Goal: Task Accomplishment & Management: Manage account settings

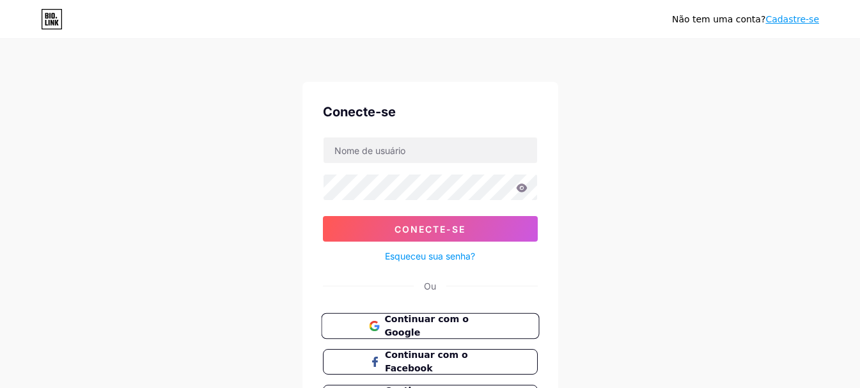
click at [436, 327] on font "Continuar com o Google" at bounding box center [426, 326] width 84 height 24
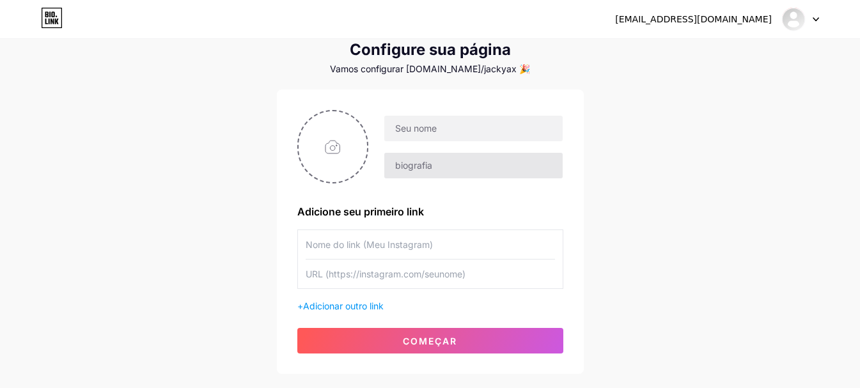
scroll to position [64, 0]
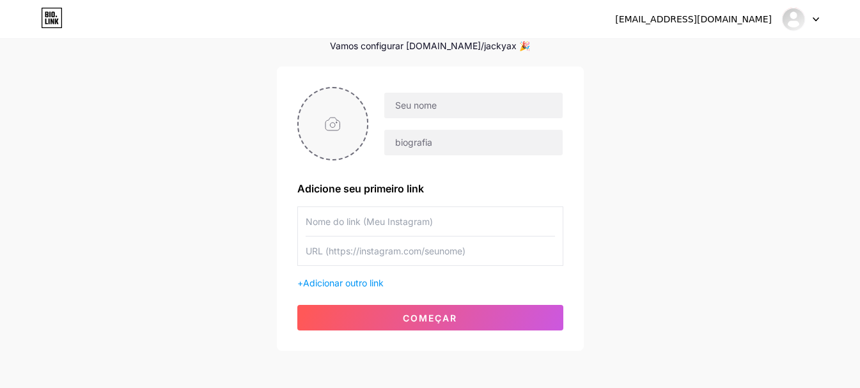
click at [331, 118] on input "file" at bounding box center [333, 123] width 69 height 71
type input "C:\fakepath\WhatsApp Image 2025-07-23 at 00.19.09.jpeg"
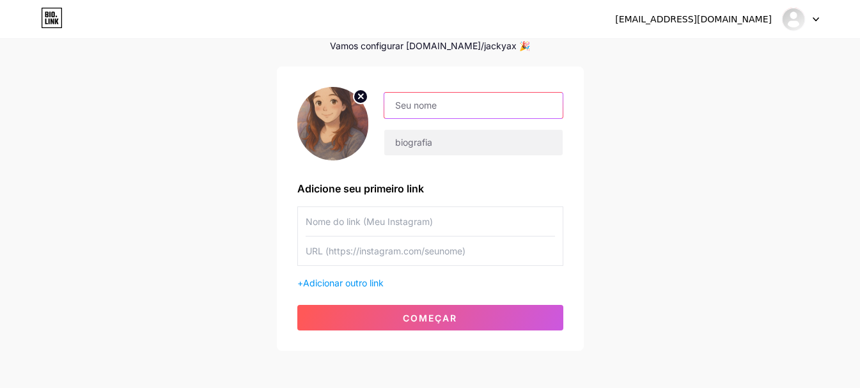
click at [439, 102] on input "text" at bounding box center [473, 106] width 178 height 26
drag, startPoint x: 474, startPoint y: 105, endPoint x: 427, endPoint y: 102, distance: 46.7
click at [427, 102] on input "Magali Magalhães" at bounding box center [473, 106] width 178 height 26
click at [396, 105] on input "Magali" at bounding box center [473, 106] width 178 height 26
type input "Oi Magali"
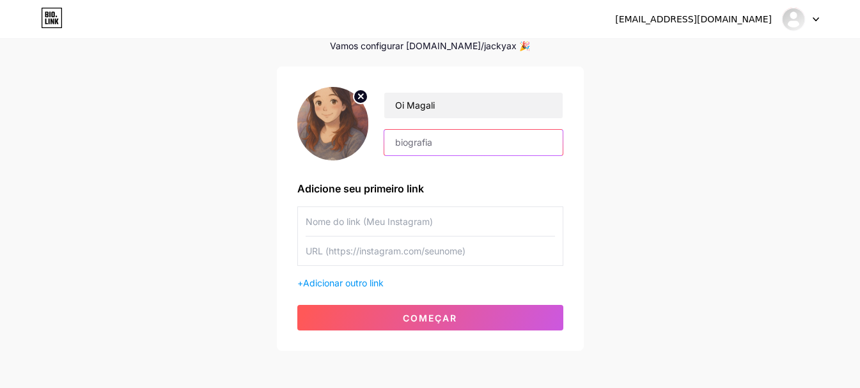
click at [436, 145] on input "text" at bounding box center [473, 143] width 178 height 26
type input "A"
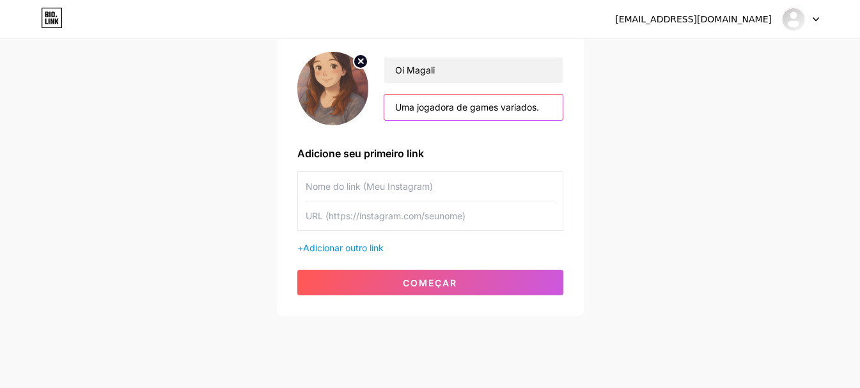
scroll to position [119, 0]
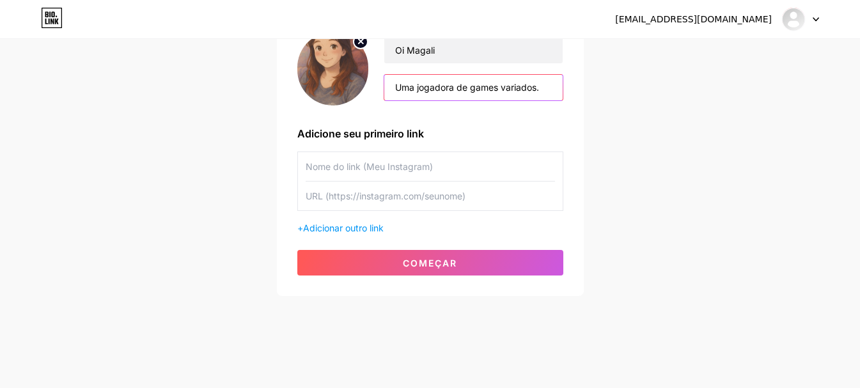
type input "Uma jogadora de games variados."
click at [373, 164] on input "text" at bounding box center [430, 166] width 249 height 29
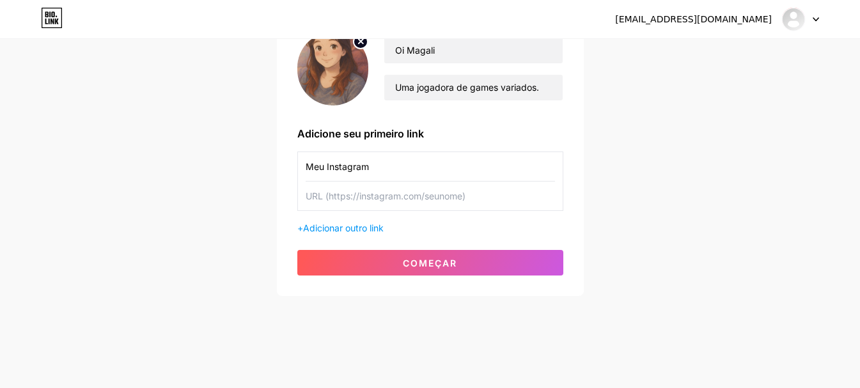
type input "Meu Instagram"
click at [377, 192] on input "text" at bounding box center [430, 196] width 249 height 29
paste input "[URL][DOMAIN_NAME]"
type input "[URL][DOMAIN_NAME]"
click at [368, 231] on font "Adicionar outro link" at bounding box center [343, 227] width 81 height 11
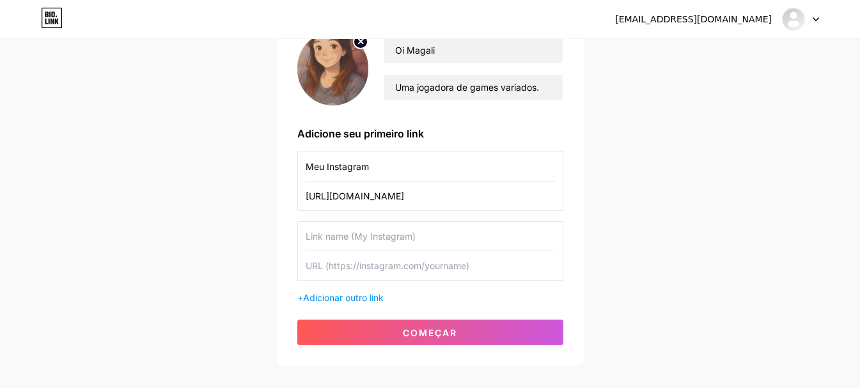
click at [405, 235] on input "text" at bounding box center [430, 236] width 249 height 29
type input "M"
click at [306, 235] on input "Twitch" at bounding box center [430, 236] width 249 height 29
type input "Twitch"
drag, startPoint x: 327, startPoint y: 166, endPoint x: 281, endPoint y: 164, distance: 46.1
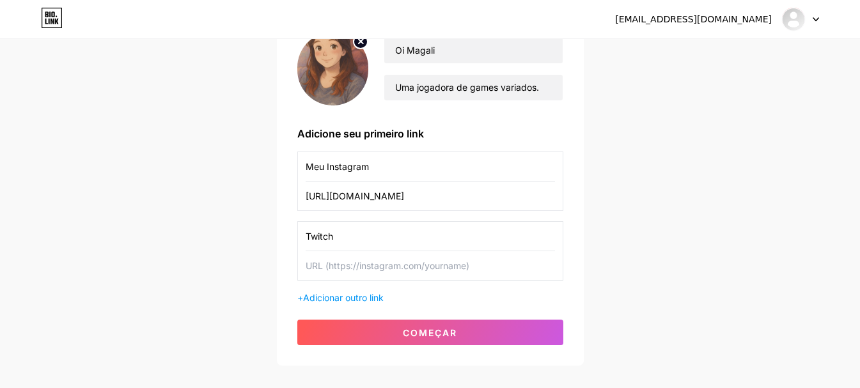
click at [281, 164] on div "Oi Magali Uma jogadora de games variados. Adicione seu primeiro link Meu Instag…" at bounding box center [430, 189] width 307 height 354
type input "Instagram"
click at [349, 266] on input "text" at bounding box center [430, 265] width 249 height 29
paste input "[URL][DOMAIN_NAME]"
type input "[URL][DOMAIN_NAME]"
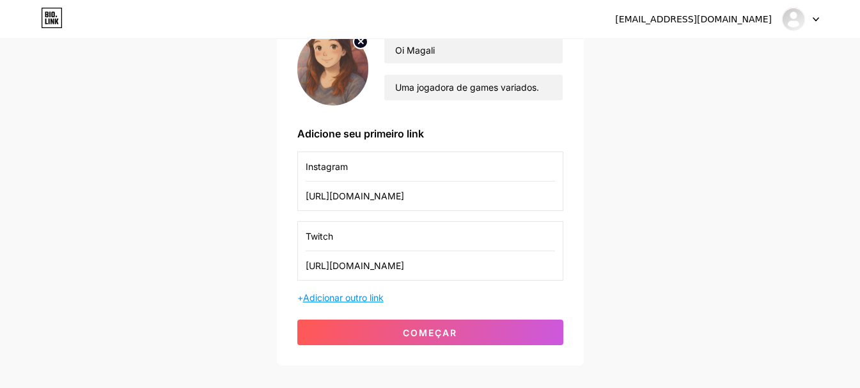
click at [328, 300] on font "Adicionar outro link" at bounding box center [343, 297] width 81 height 11
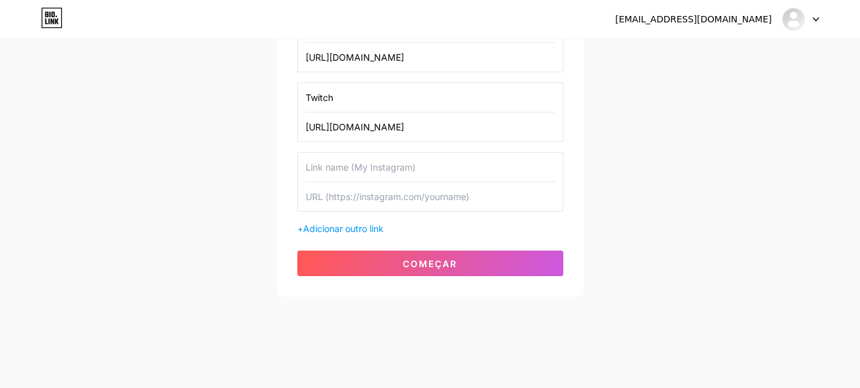
scroll to position [258, 0]
click at [327, 169] on input "text" at bounding box center [430, 166] width 249 height 29
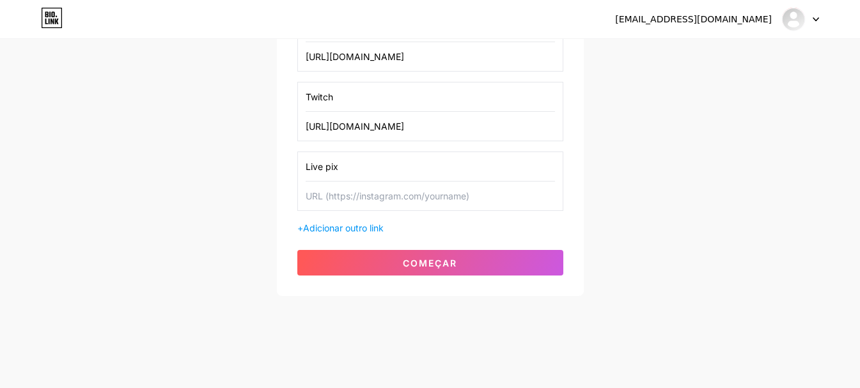
type input "Live pix"
click at [352, 194] on input "text" at bounding box center [430, 196] width 249 height 29
click at [370, 196] on input "text" at bounding box center [430, 196] width 249 height 29
paste input "[DOMAIN_NAME][URL]"
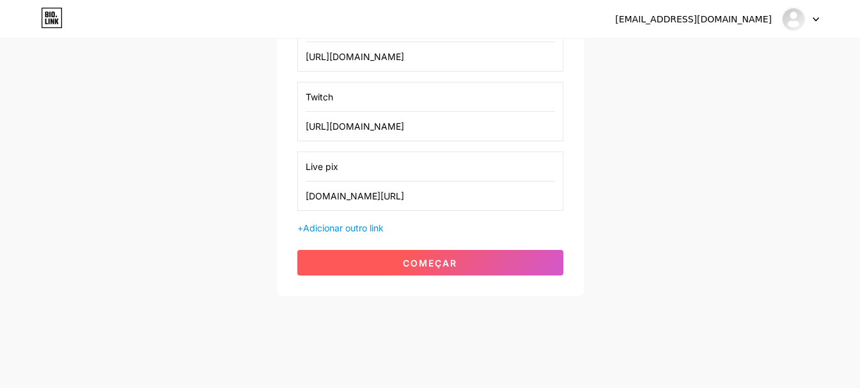
type input "[DOMAIN_NAME][URL]"
click at [405, 263] on font "começar" at bounding box center [430, 263] width 54 height 11
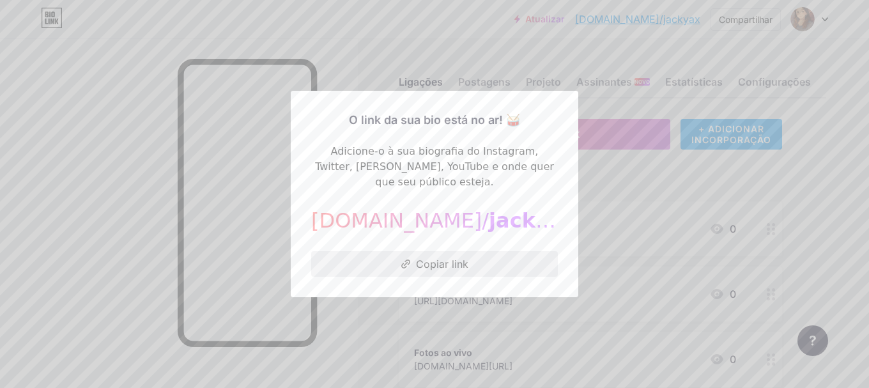
click at [420, 258] on font "Copiar link" at bounding box center [442, 264] width 52 height 13
click at [434, 258] on font "Copiar link" at bounding box center [442, 264] width 52 height 13
click at [444, 258] on font "Copiar link" at bounding box center [442, 264] width 52 height 13
click at [548, 102] on div "O link da sua bio está no ar! 🥁 Adicione-o à sua biografia do Instagram, Twitte…" at bounding box center [435, 194] width 288 height 206
click at [240, 17] on div at bounding box center [434, 194] width 869 height 388
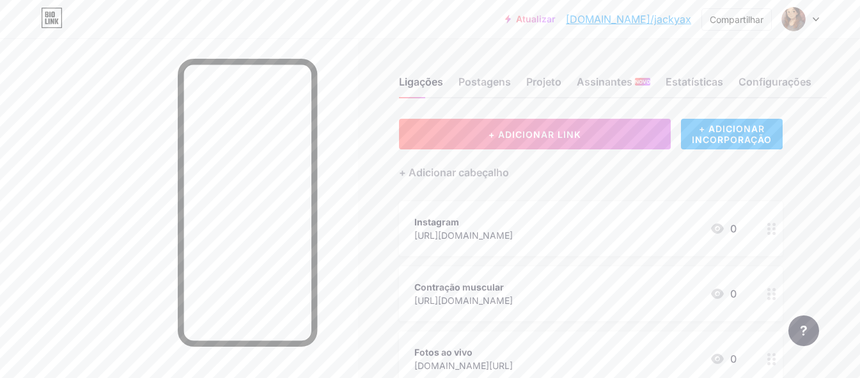
click at [816, 17] on icon at bounding box center [815, 19] width 6 height 4
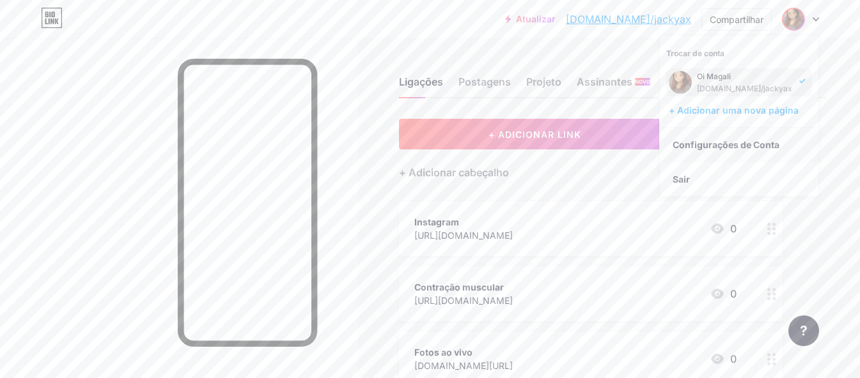
click at [747, 145] on font "Configurações de Conta" at bounding box center [725, 144] width 107 height 11
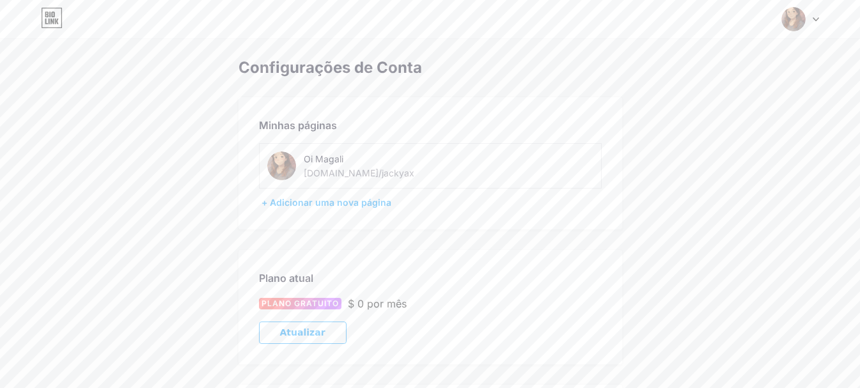
click at [346, 174] on font "bio.link/jackyax" at bounding box center [359, 172] width 111 height 11
drag, startPoint x: 354, startPoint y: 173, endPoint x: 372, endPoint y: 173, distance: 17.9
click at [372, 173] on div "Oi Magali bio.link/jackyax" at bounding box center [379, 166] width 150 height 29
click at [527, 112] on div "Minhas páginas Oi Magali bio.link/jackyax + Adicionar uma nova página" at bounding box center [430, 163] width 384 height 132
click at [336, 153] on font "Oi Magali" at bounding box center [324, 158] width 40 height 11
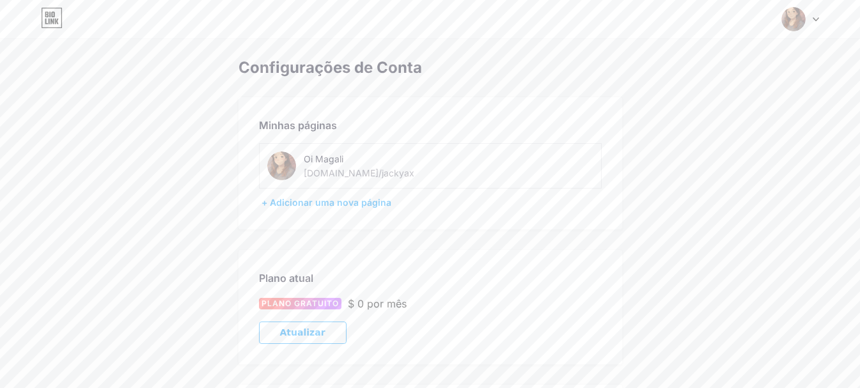
click at [282, 155] on img at bounding box center [281, 166] width 29 height 29
click at [279, 153] on img at bounding box center [281, 166] width 29 height 29
click at [311, 160] on font "Oi Magali" at bounding box center [324, 158] width 40 height 11
click at [269, 124] on font "Minhas páginas" at bounding box center [298, 125] width 78 height 13
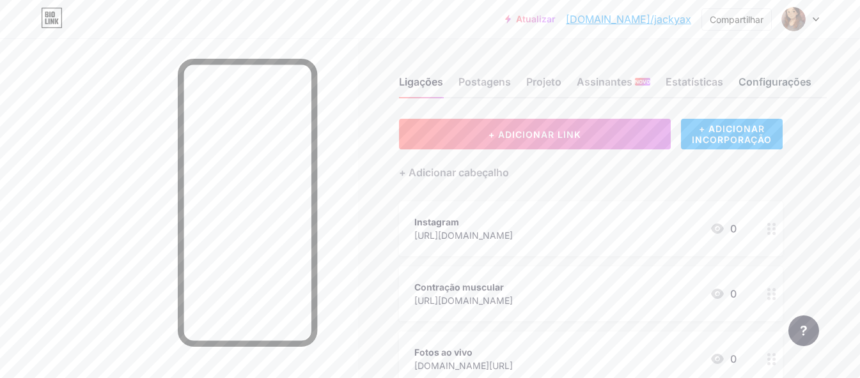
click at [782, 82] on font "Configurações" at bounding box center [774, 81] width 73 height 13
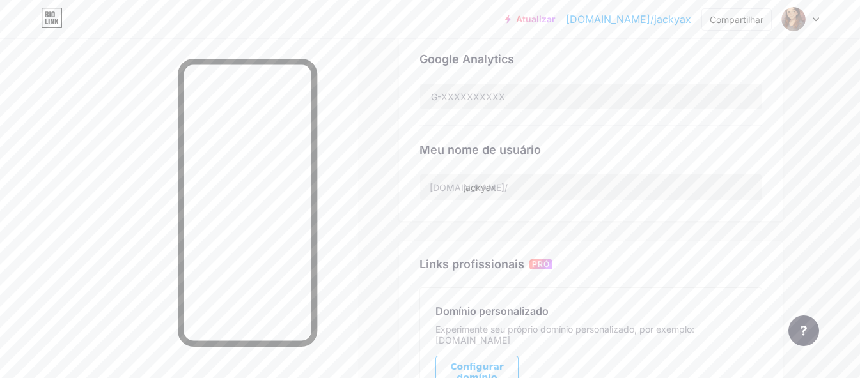
scroll to position [447, 0]
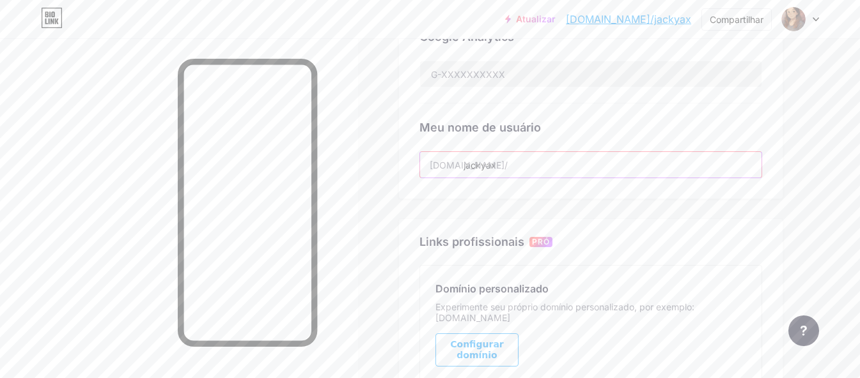
click at [504, 165] on input "jackyax" at bounding box center [590, 165] width 341 height 26
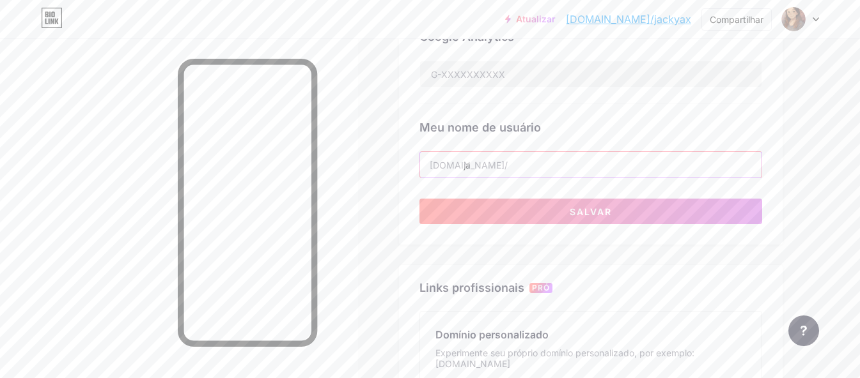
type input "j"
type input "m"
click at [470, 164] on input "oimagali" at bounding box center [590, 165] width 341 height 26
click at [471, 164] on input "oimagali" at bounding box center [590, 165] width 341 height 26
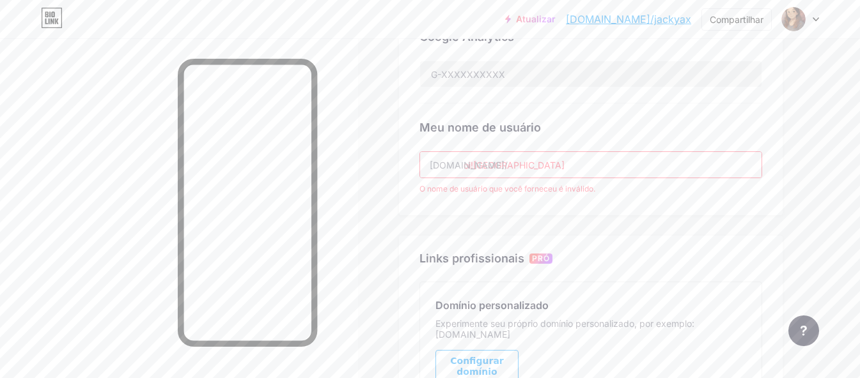
click at [474, 164] on input "oi!magali" at bounding box center [590, 165] width 341 height 26
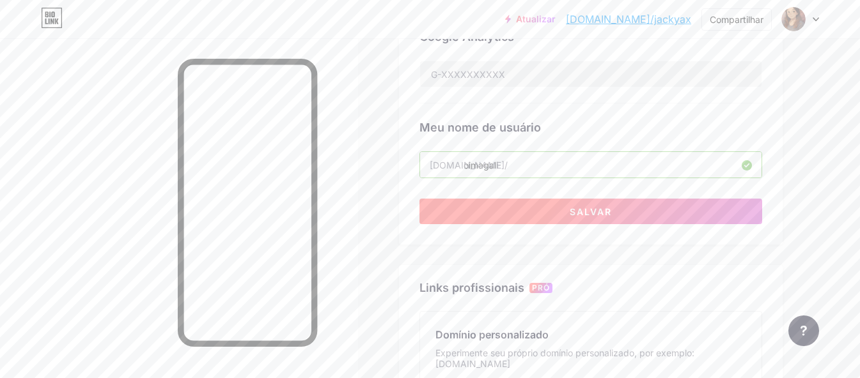
type input "oimagali"
click at [587, 214] on font "Salvar" at bounding box center [591, 211] width 42 height 11
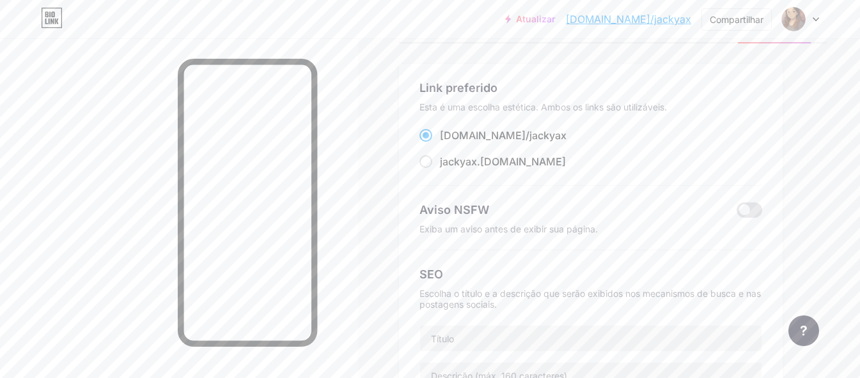
scroll to position [0, 0]
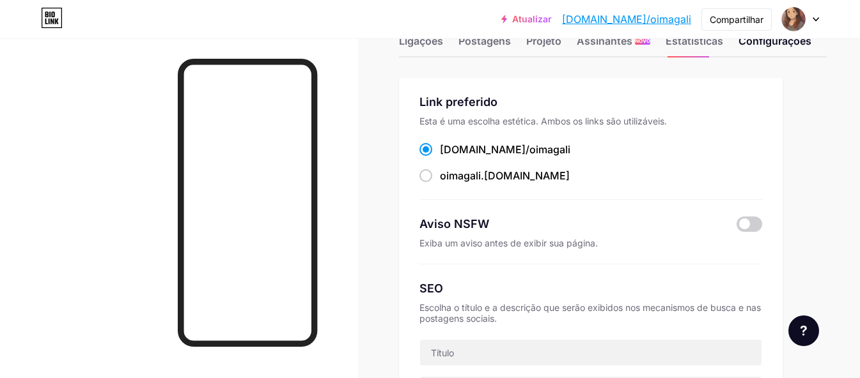
scroll to position [64, 0]
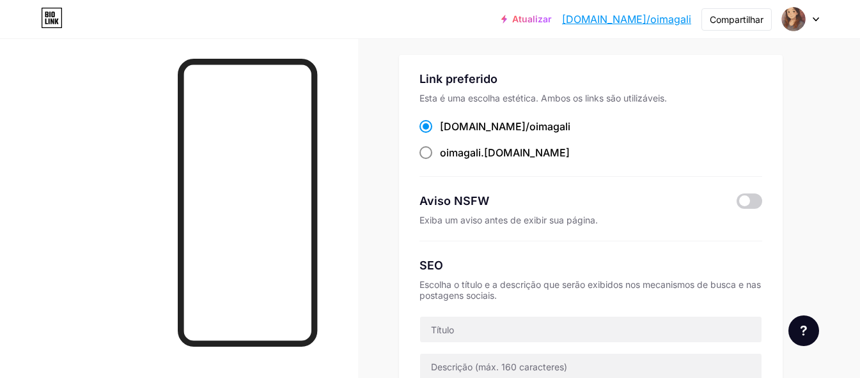
click at [428, 150] on span at bounding box center [425, 152] width 13 height 13
click at [440, 160] on input "oimagali .bio.link" at bounding box center [444, 164] width 8 height 8
radio input "true"
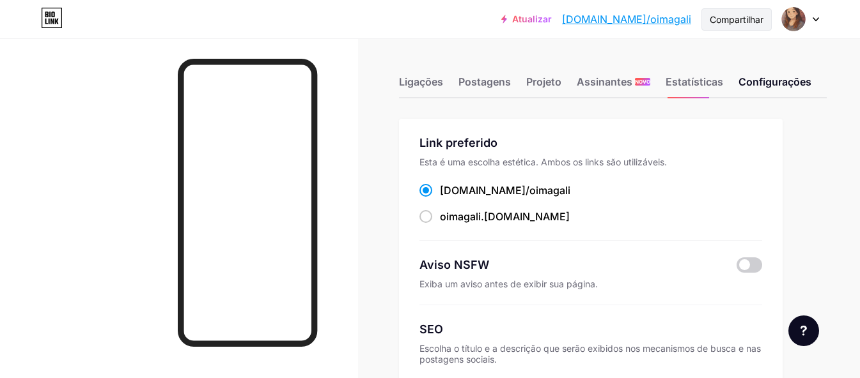
click at [729, 17] on font "Compartilhar" at bounding box center [737, 19] width 54 height 11
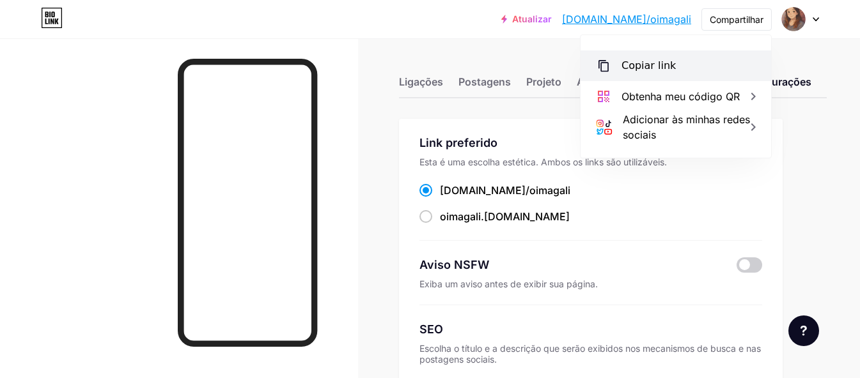
click at [649, 70] on font "Copiar link" at bounding box center [648, 65] width 54 height 12
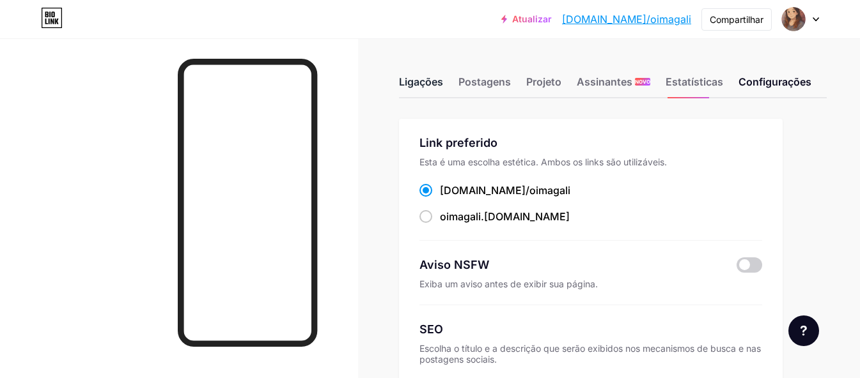
click at [428, 75] on font "Ligações" at bounding box center [421, 81] width 44 height 13
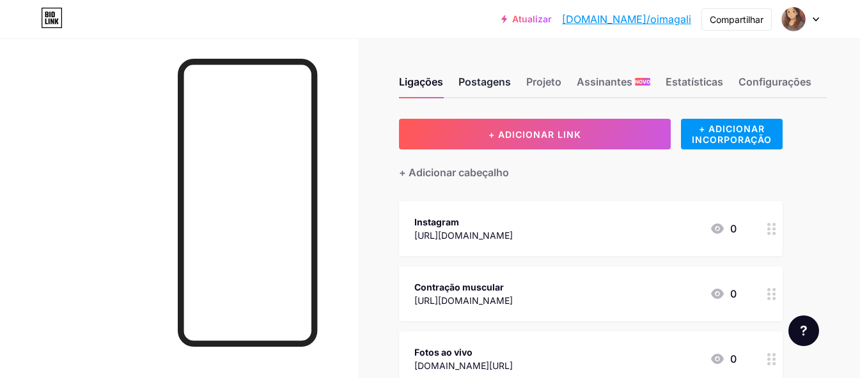
click at [486, 86] on font "Postagens" at bounding box center [484, 81] width 52 height 13
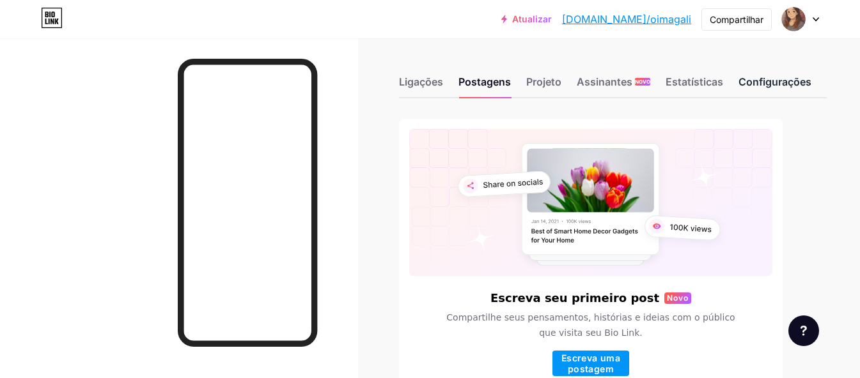
click at [786, 82] on font "Configurações" at bounding box center [774, 81] width 73 height 13
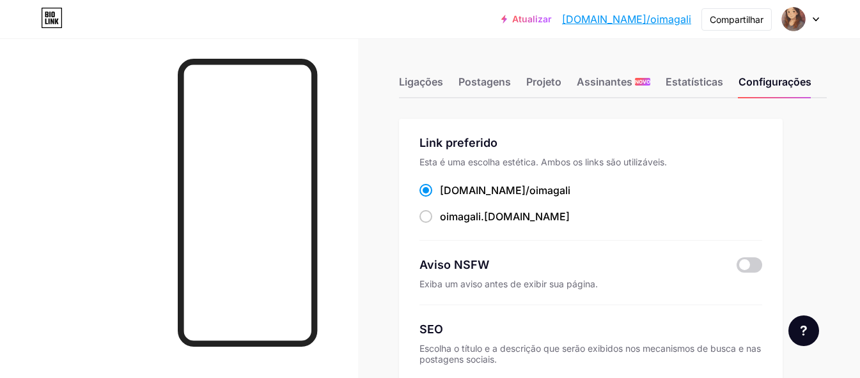
click at [812, 17] on icon at bounding box center [815, 19] width 6 height 4
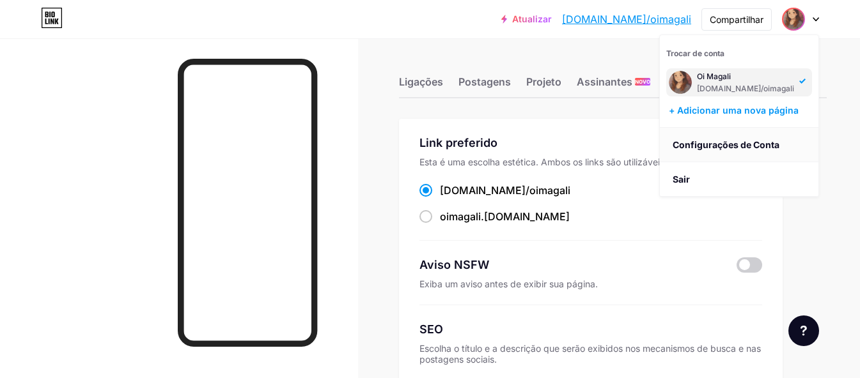
click at [735, 143] on font "Configurações de Conta" at bounding box center [725, 144] width 107 height 11
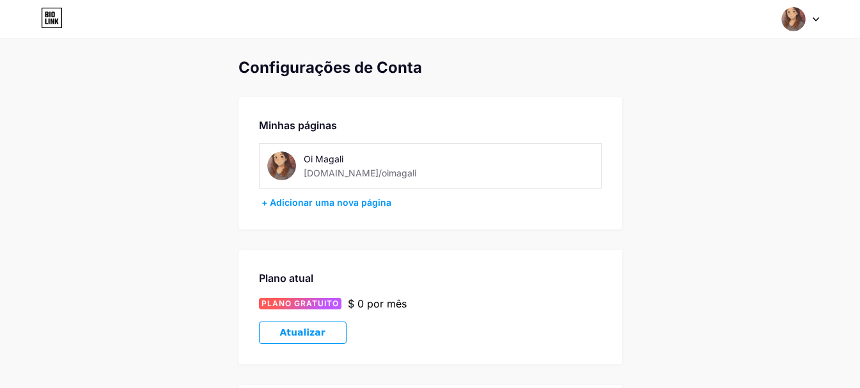
click at [346, 170] on font "[DOMAIN_NAME]/oimagali" at bounding box center [360, 172] width 113 height 11
click at [287, 165] on img at bounding box center [281, 166] width 29 height 29
click at [309, 154] on font "Oi Magali" at bounding box center [324, 158] width 40 height 11
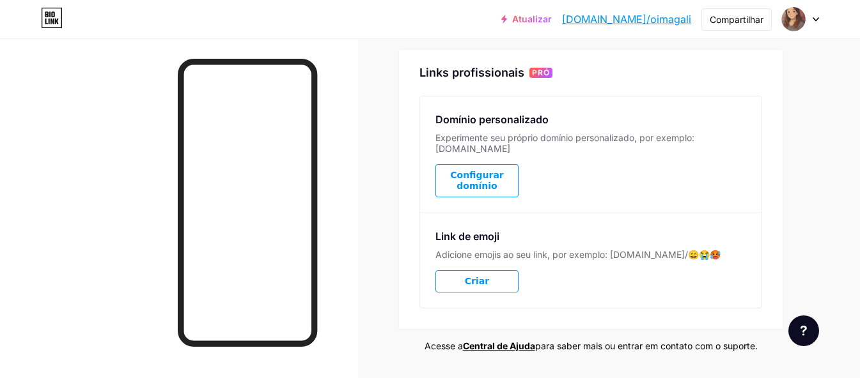
scroll to position [643, 0]
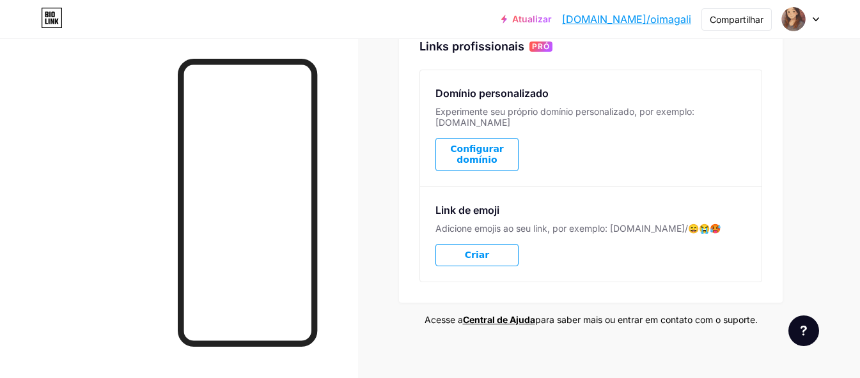
click at [479, 250] on font "Criar" at bounding box center [477, 255] width 24 height 10
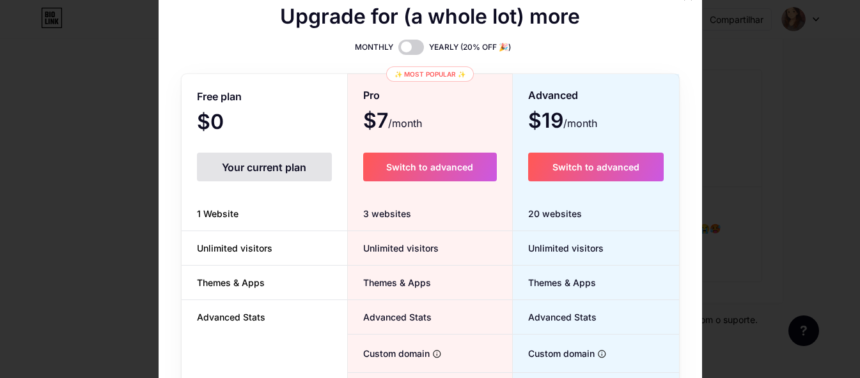
scroll to position [633, 0]
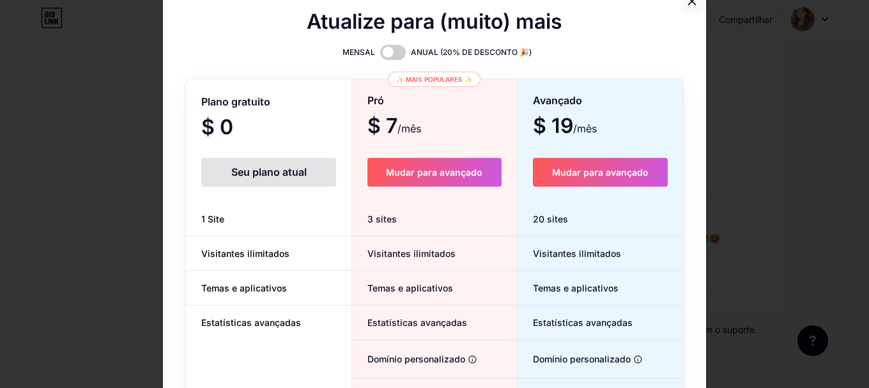
click at [687, 4] on icon at bounding box center [692, 1] width 10 height 10
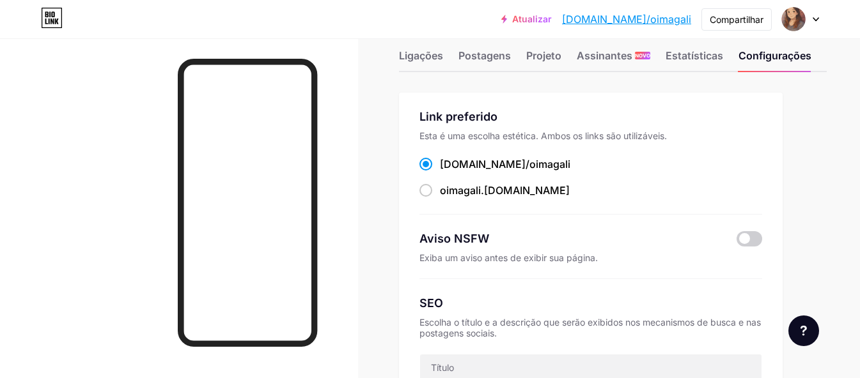
scroll to position [0, 0]
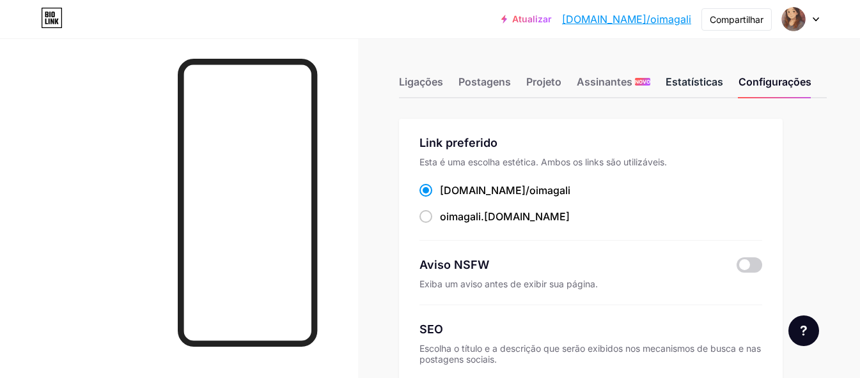
click at [703, 84] on font "Estatísticas" at bounding box center [694, 81] width 58 height 13
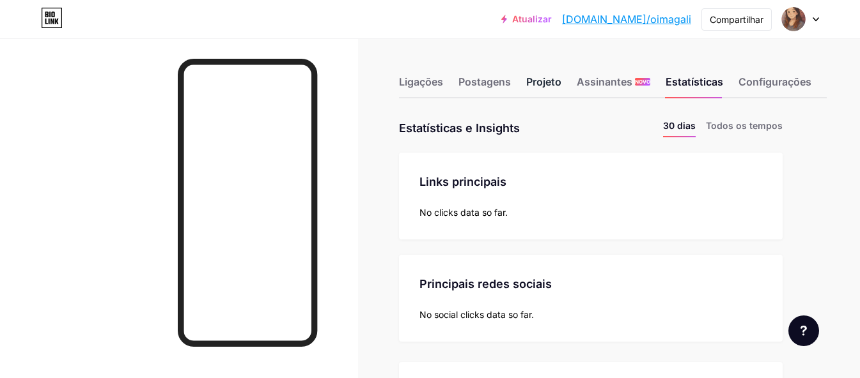
scroll to position [378, 860]
click at [417, 90] on div "Ligações" at bounding box center [421, 85] width 44 height 23
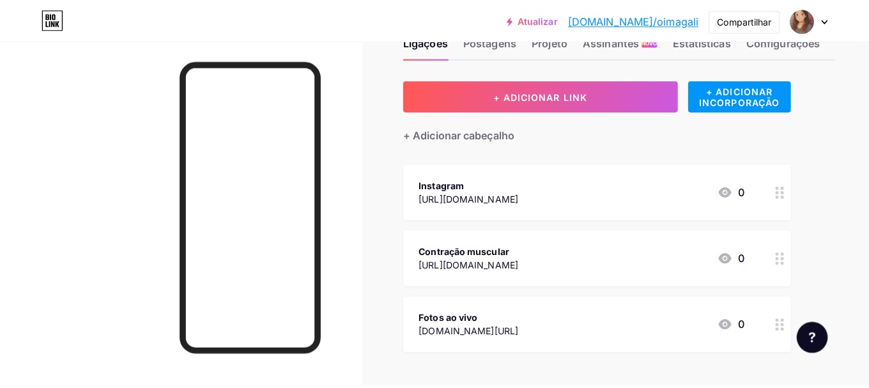
scroll to position [64, 0]
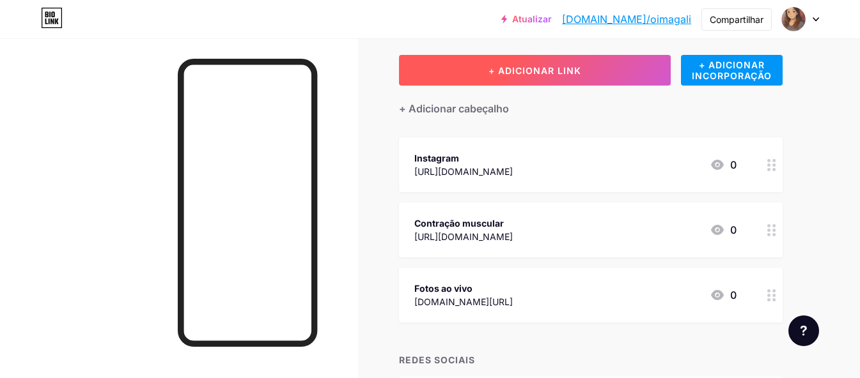
click at [507, 66] on font "+ ADICIONAR LINK" at bounding box center [534, 70] width 93 height 11
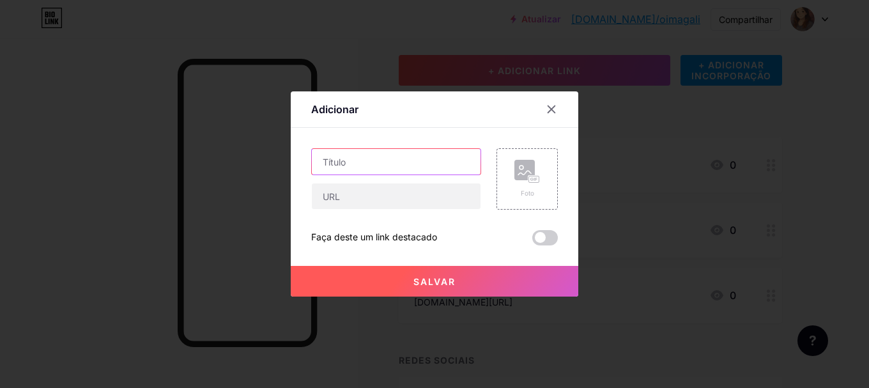
click at [390, 164] on input "text" at bounding box center [396, 162] width 169 height 26
type input "L"
type input "s"
drag, startPoint x: 351, startPoint y: 162, endPoint x: 274, endPoint y: 159, distance: 76.8
click at [274, 159] on div "Adicionar Contente YouTube Reproduza vídeos do YouTube sem sair da sua página. …" at bounding box center [434, 194] width 869 height 388
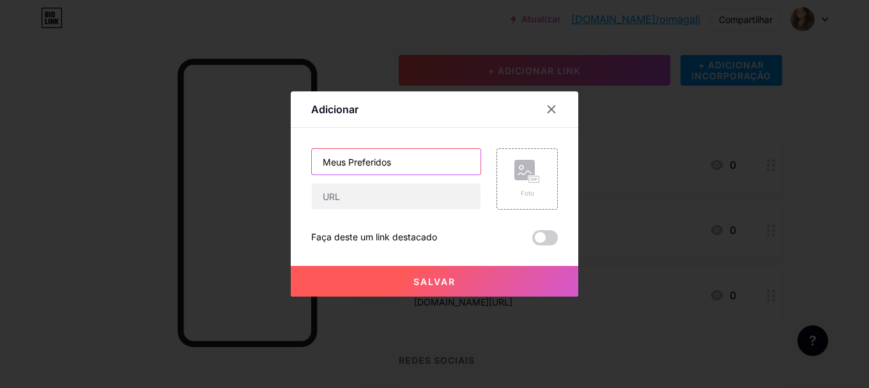
click at [396, 165] on input "Meus Preferidos" at bounding box center [396, 162] width 169 height 26
type input "Meus Preferidos Shopee"
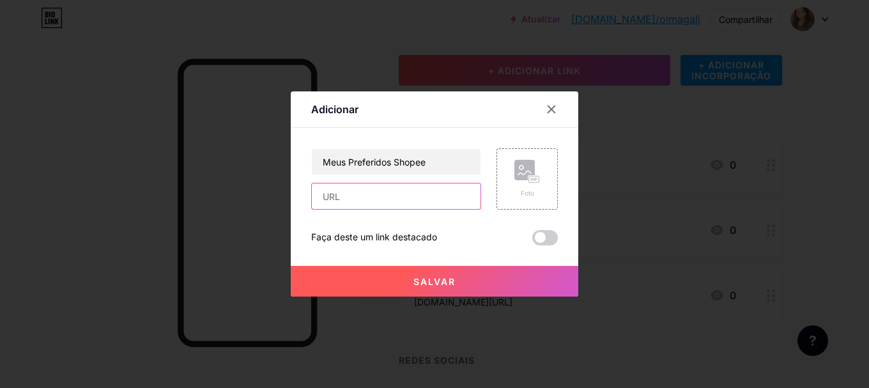
click at [379, 209] on div at bounding box center [396, 196] width 170 height 27
paste input "[URL][DOMAIN_NAME]"
type input "[URL][DOMAIN_NAME]"
click at [447, 283] on font "Salvar" at bounding box center [435, 281] width 42 height 11
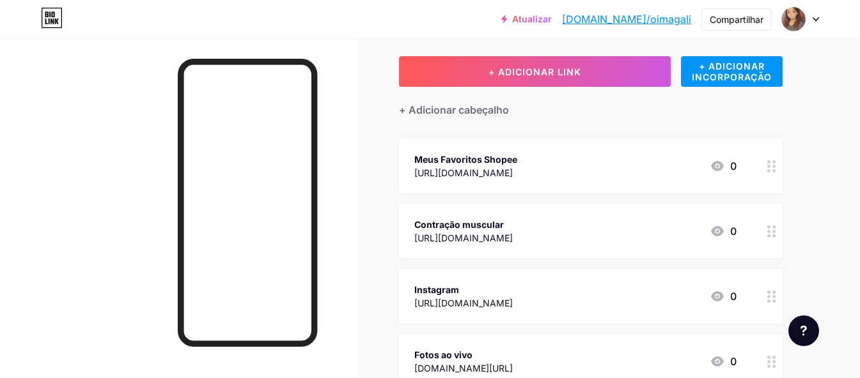
scroll to position [0, 0]
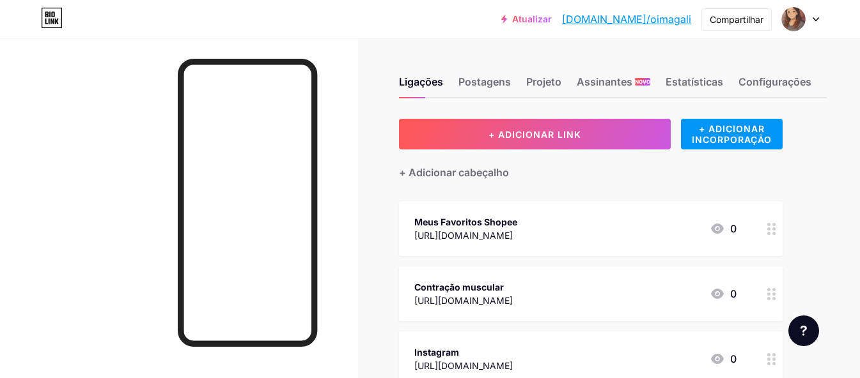
click at [442, 19] on div "Atualizar [DOMAIN_NAME]/oimaga... [DOMAIN_NAME]/oimagali Compartilhar Trocar de…" at bounding box center [430, 19] width 860 height 23
click at [779, 78] on font "Configurações" at bounding box center [774, 81] width 73 height 13
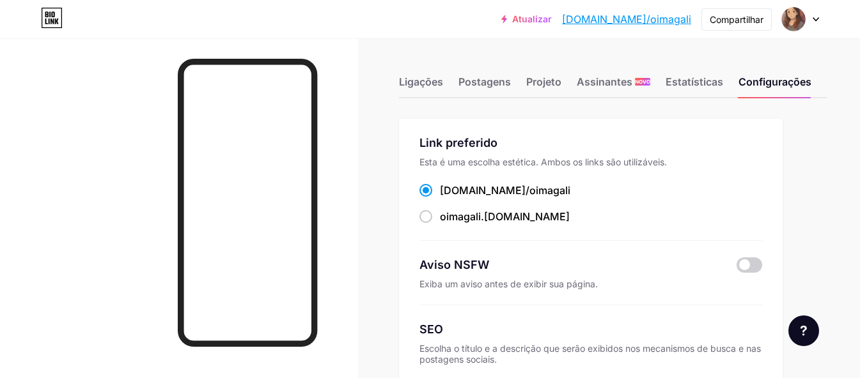
click at [663, 18] on font "[DOMAIN_NAME]/oimagali" at bounding box center [626, 19] width 129 height 13
click at [743, 17] on font "Compartilhar" at bounding box center [737, 19] width 54 height 11
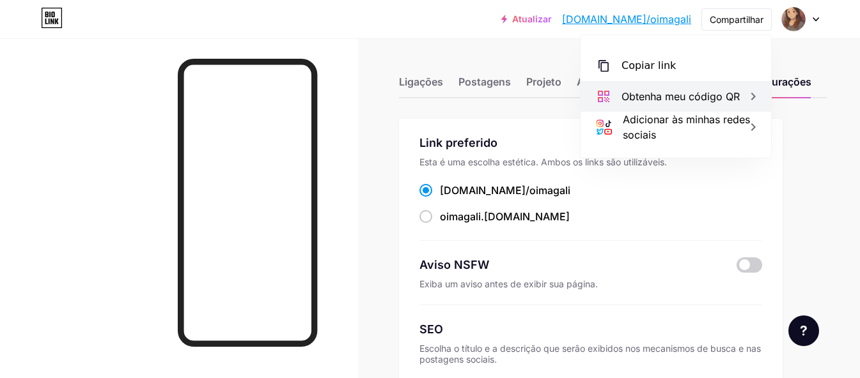
click at [697, 99] on font "Obtenha meu código QR" at bounding box center [680, 96] width 118 height 13
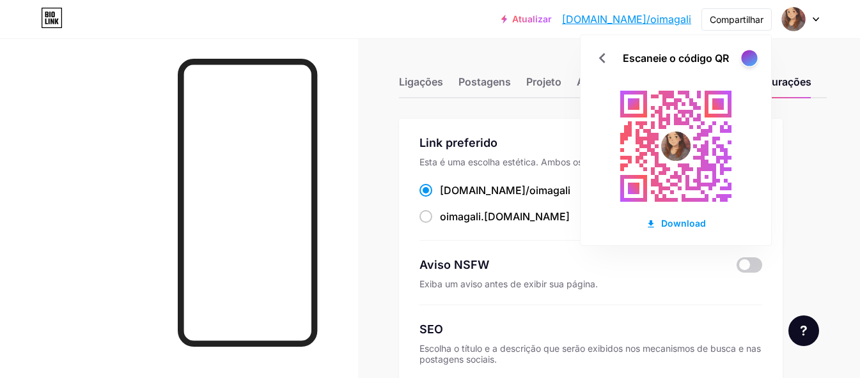
click at [750, 58] on div at bounding box center [749, 58] width 16 height 16
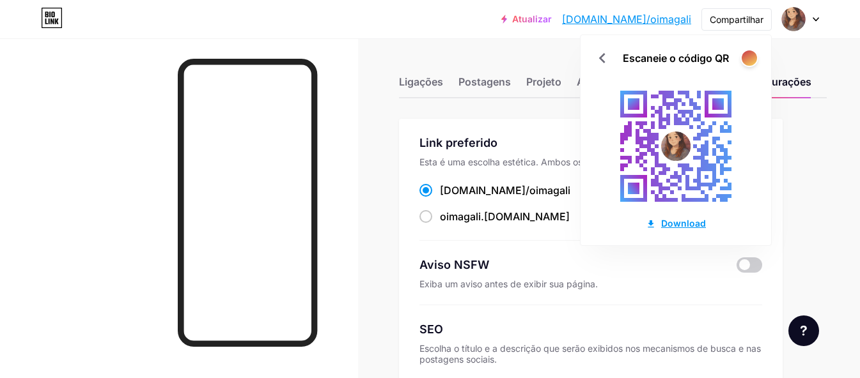
click at [667, 223] on font "Download" at bounding box center [683, 223] width 45 height 11
